Goal: Task Accomplishment & Management: Complete application form

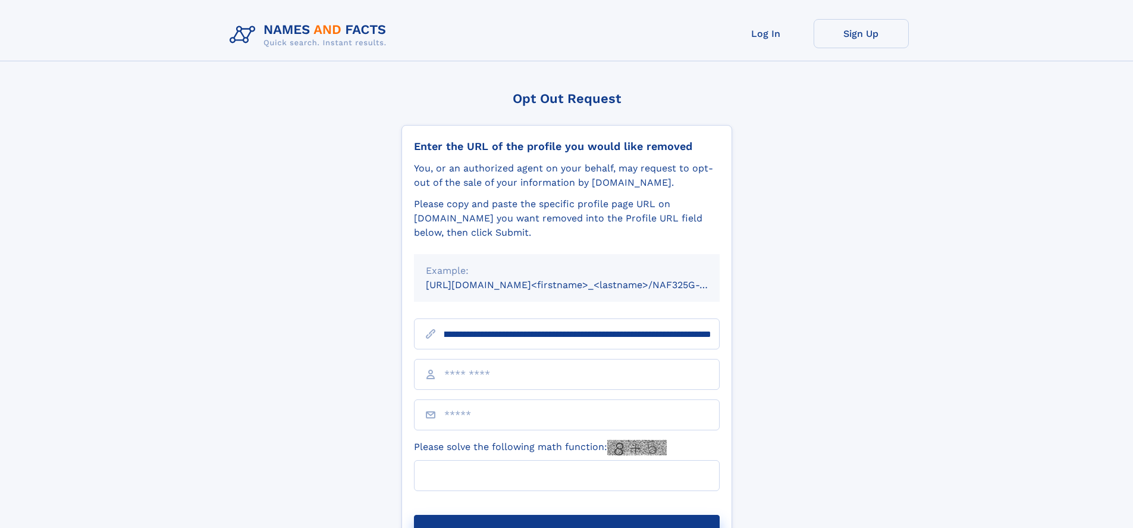
scroll to position [0, 126]
type input "**********"
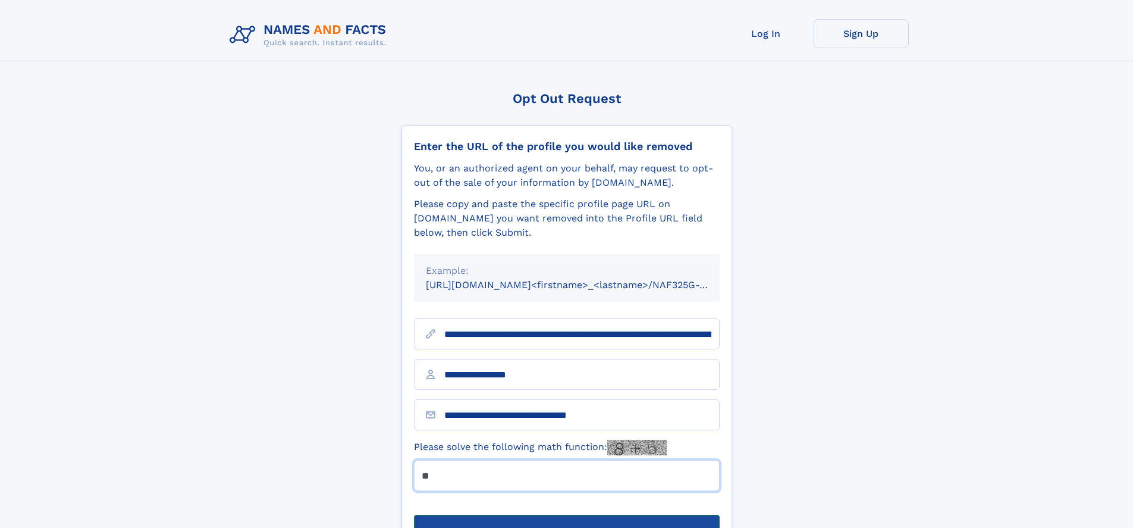
type input "**"
click at [566, 515] on button "Submit Opt Out Request" at bounding box center [567, 534] width 306 height 38
